Goal: Transaction & Acquisition: Subscribe to service/newsletter

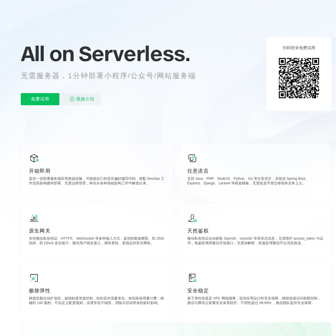
scroll to position [0, 903]
click at [40, 100] on p "免费试用" at bounding box center [40, 99] width 39 height 12
click at [41, 94] on p "免费试用" at bounding box center [40, 99] width 39 height 12
